Goal: Task Accomplishment & Management: Use online tool/utility

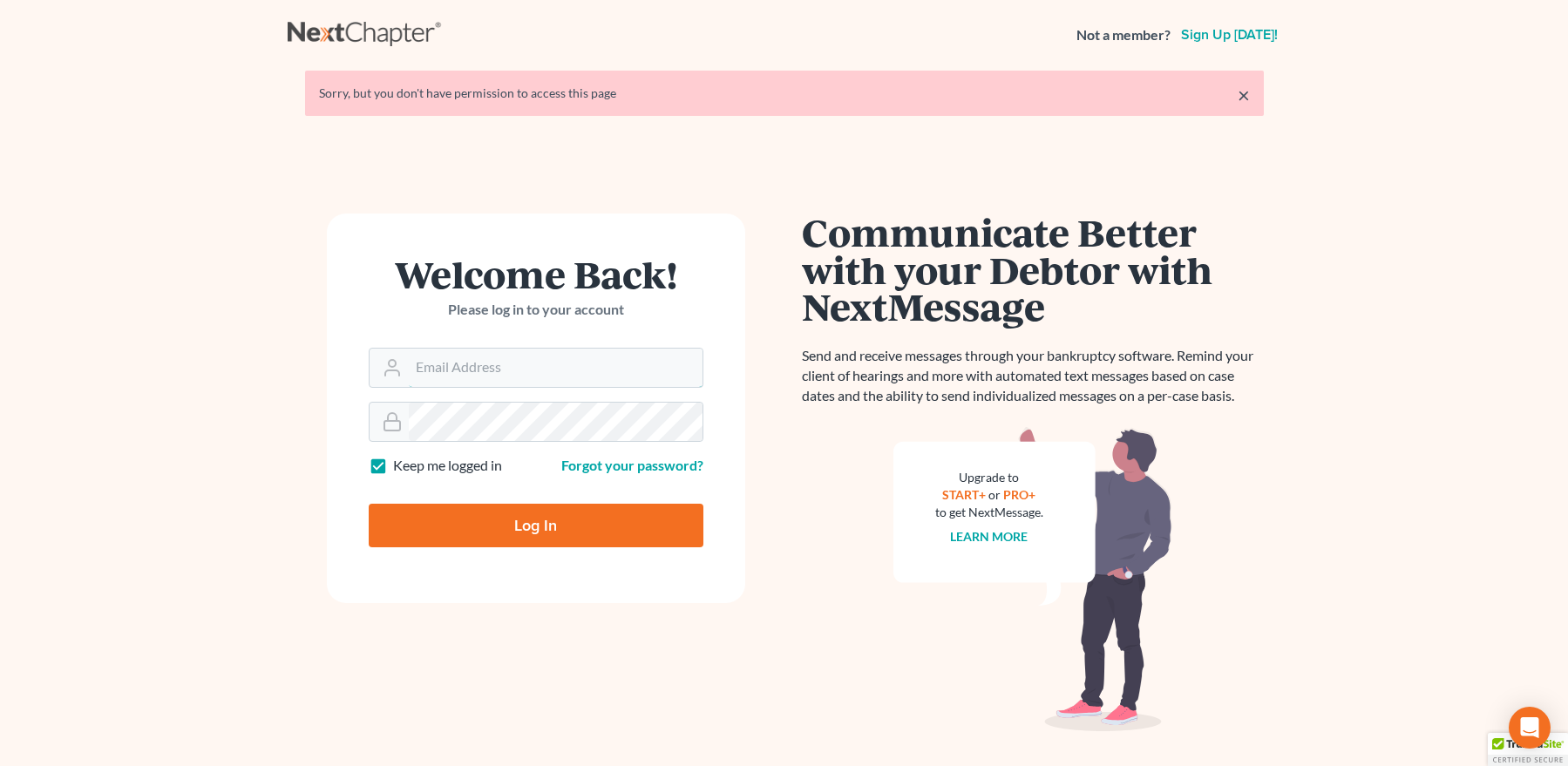
type input "[EMAIL_ADDRESS][DOMAIN_NAME]"
click at [516, 521] on input "Log In" at bounding box center [536, 526] width 334 height 44
type input "Thinking..."
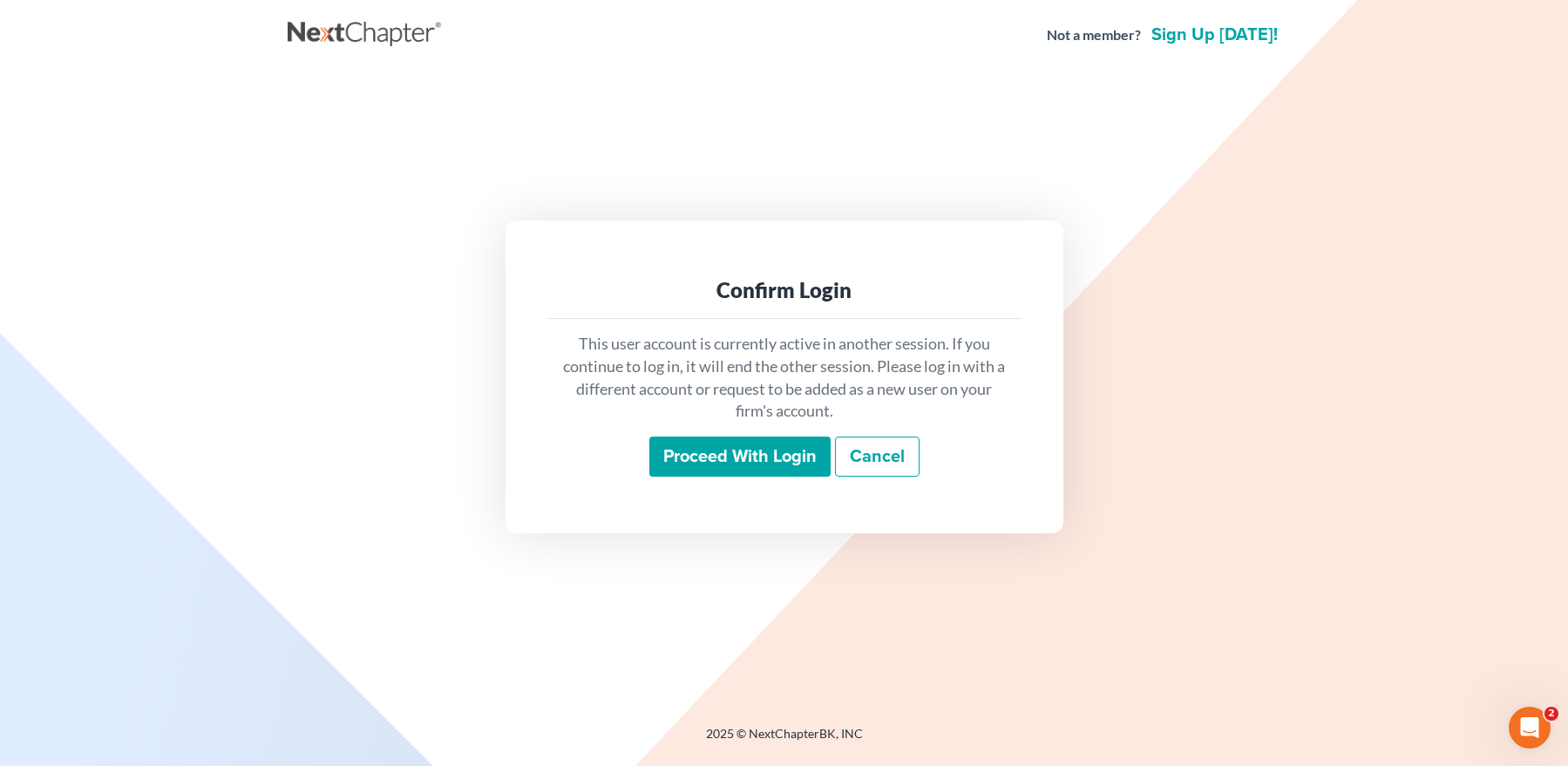
click at [707, 451] on input "Proceed with login" at bounding box center [740, 457] width 181 height 40
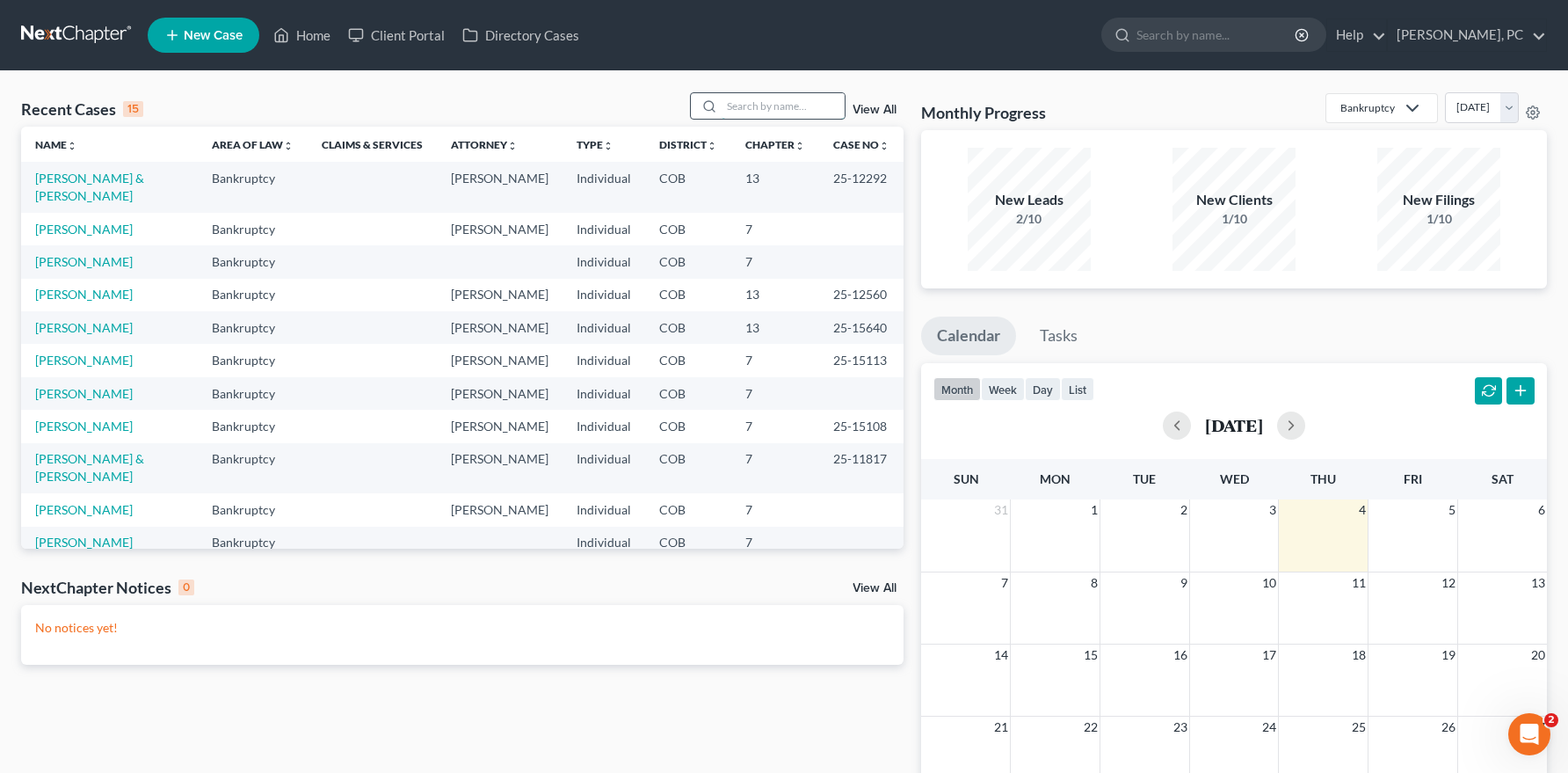
click at [762, 112] on input "search" at bounding box center [783, 106] width 123 height 26
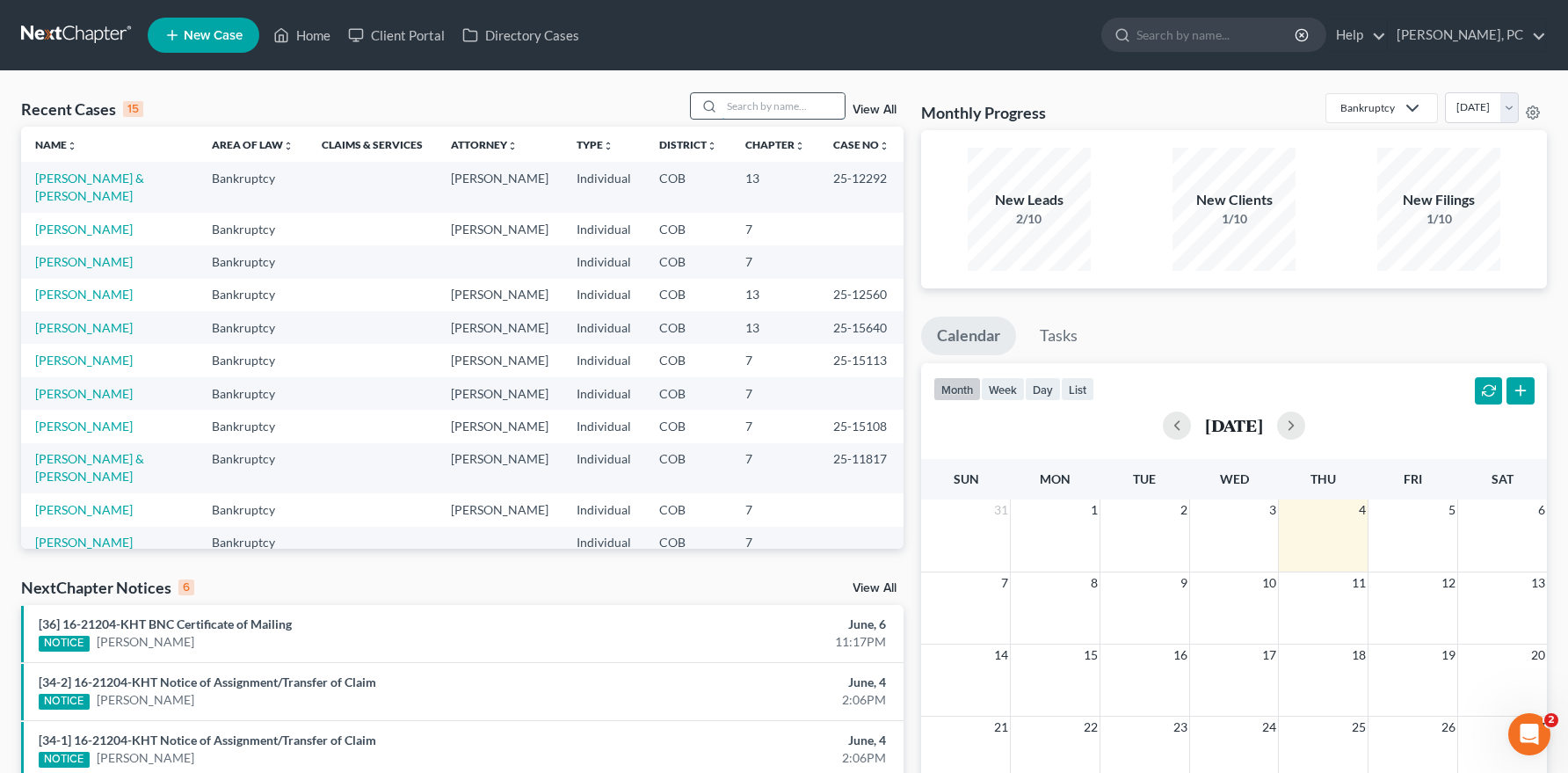
click at [757, 98] on input "search" at bounding box center [783, 106] width 123 height 26
type input "[PERSON_NAME]"
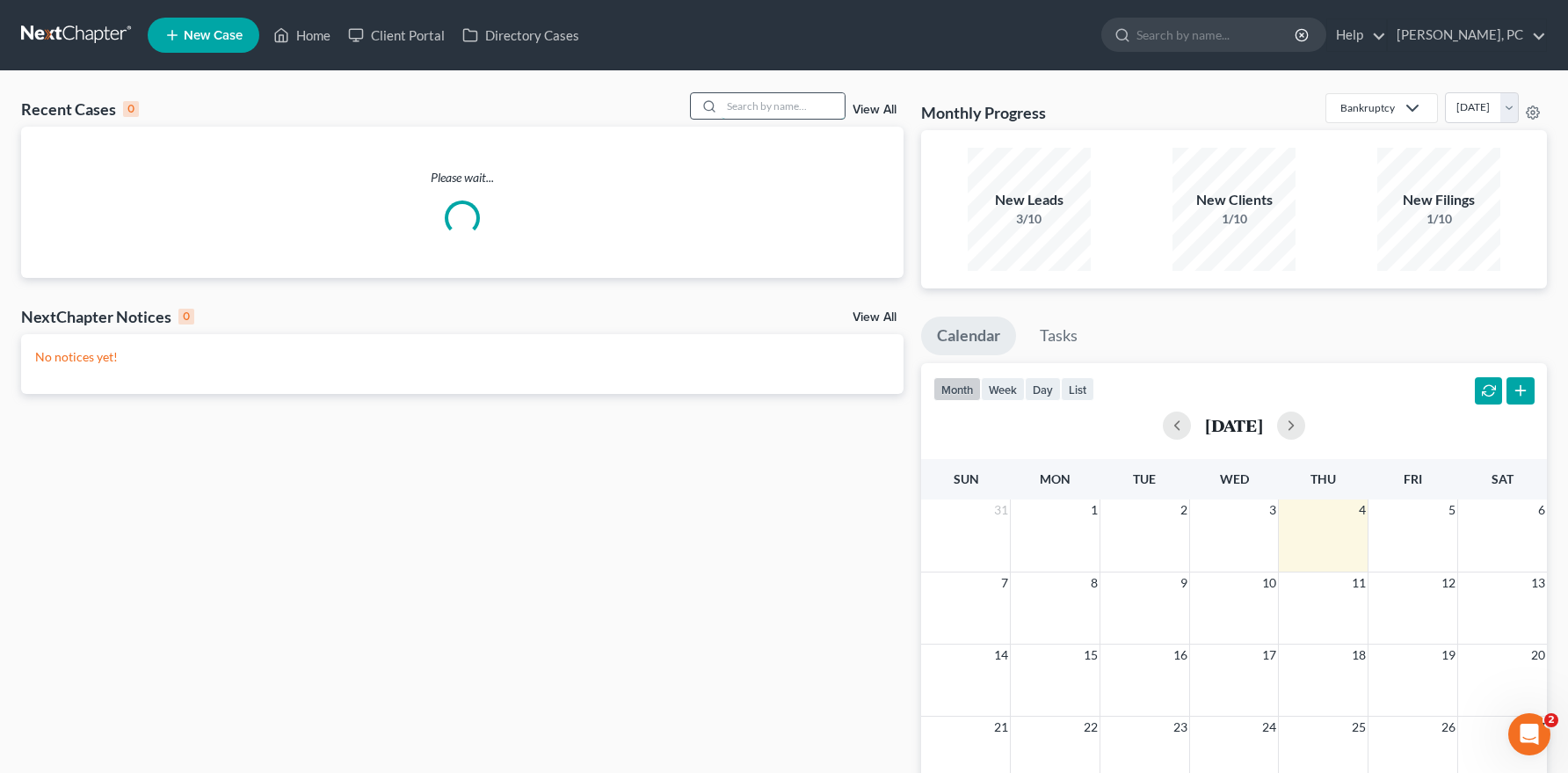
click at [770, 110] on input "search" at bounding box center [783, 106] width 123 height 26
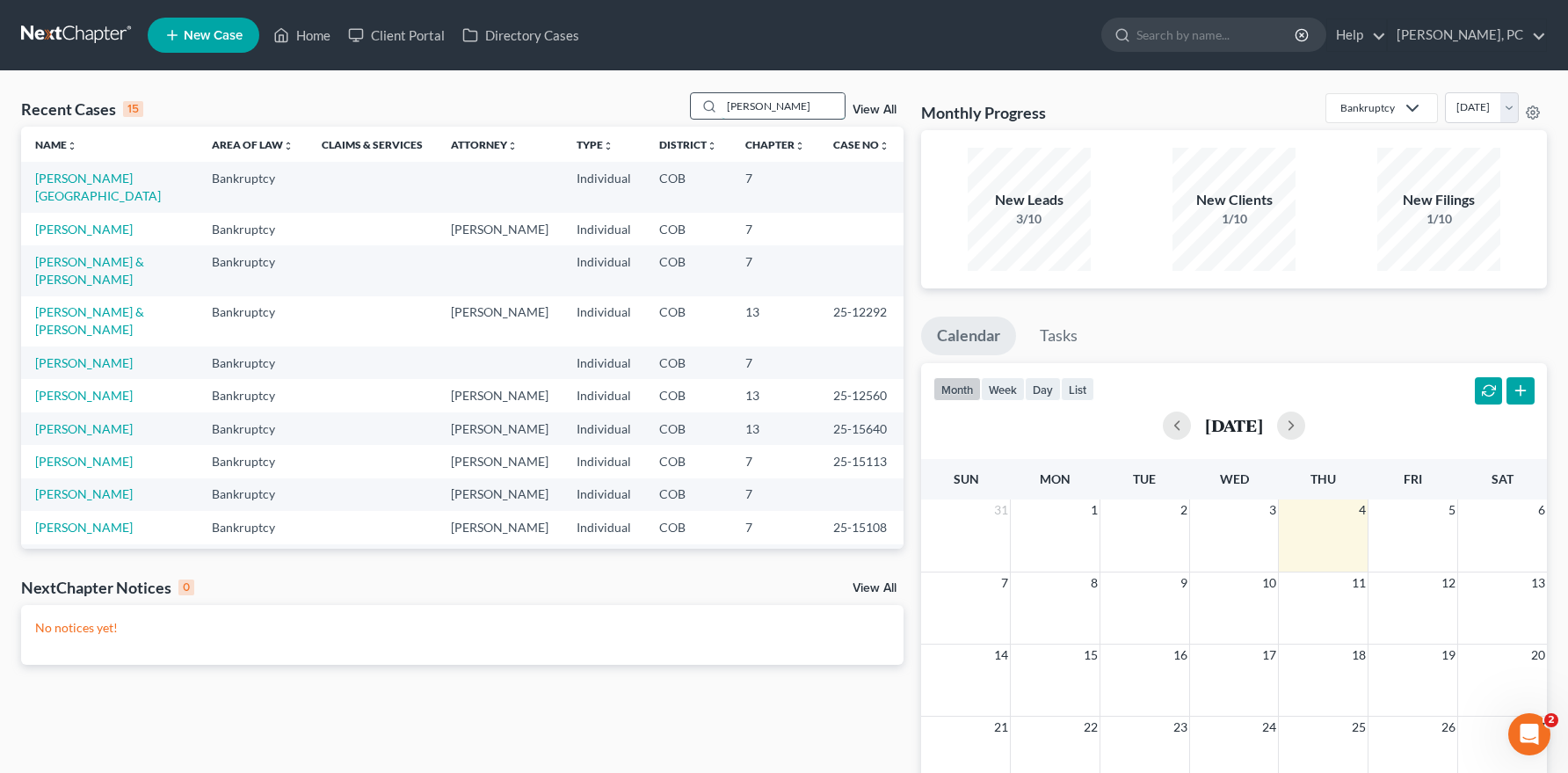
type input "walker"
